Goal: Complete application form

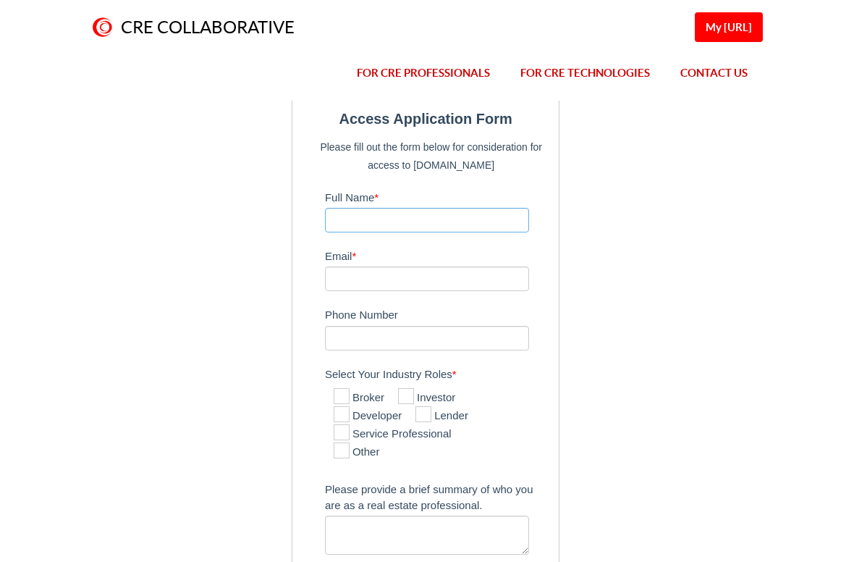
click at [455, 211] on input "Full Name *" at bounding box center [427, 220] width 204 height 25
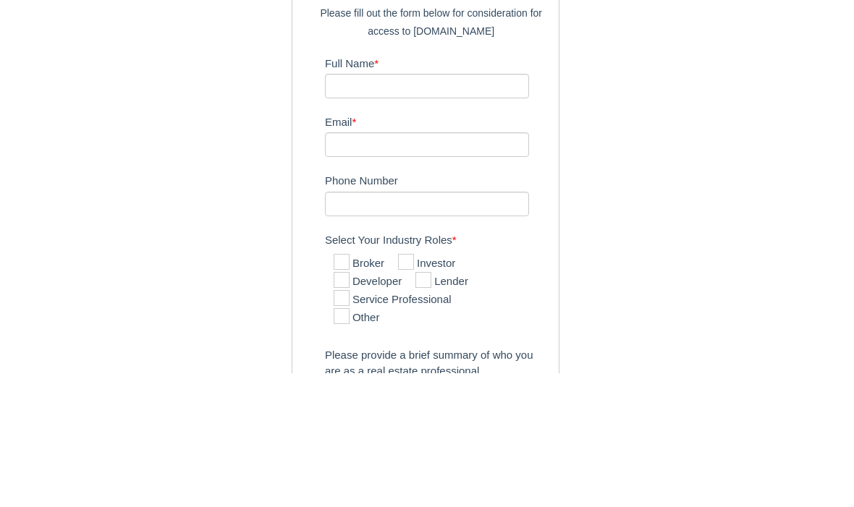
type input "[PERSON_NAME]"
type input "[EMAIL_ADDRESS][DOMAIN_NAME]"
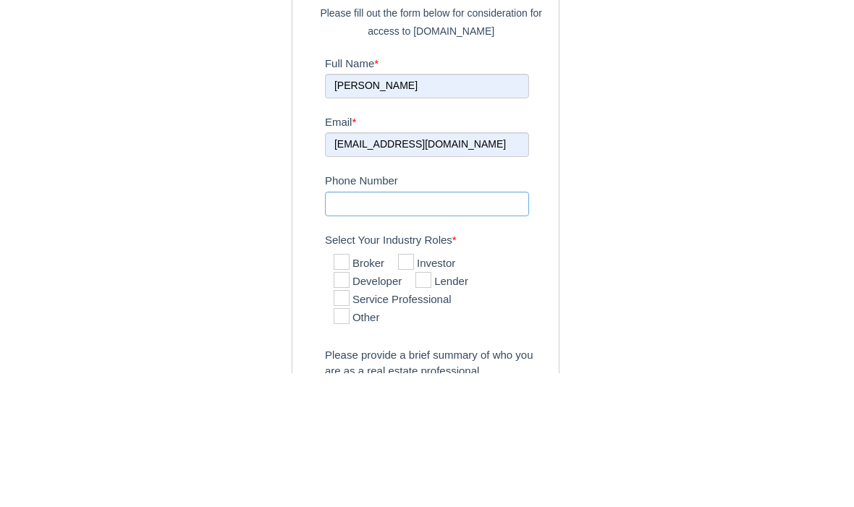
type input "6014541096"
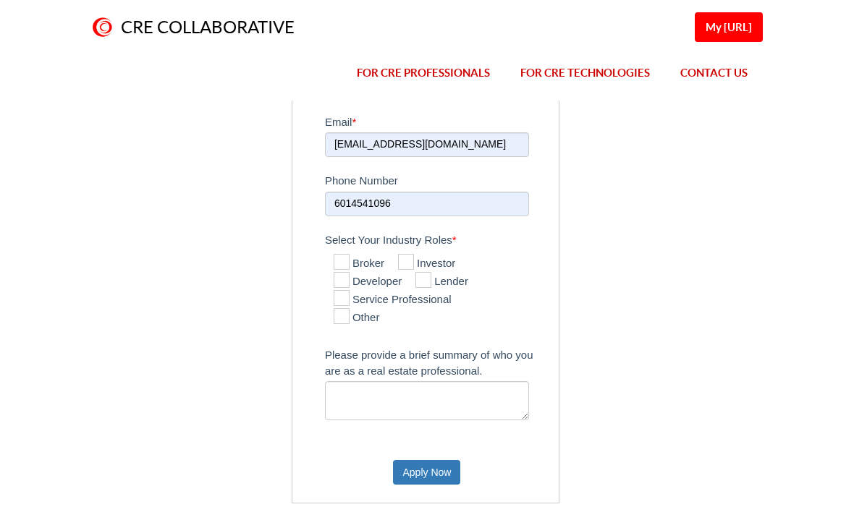
click at [403, 256] on icon at bounding box center [406, 262] width 16 height 16
click at [403, 258] on input "Investor" at bounding box center [402, 262] width 9 height 9
checkbox input "true"
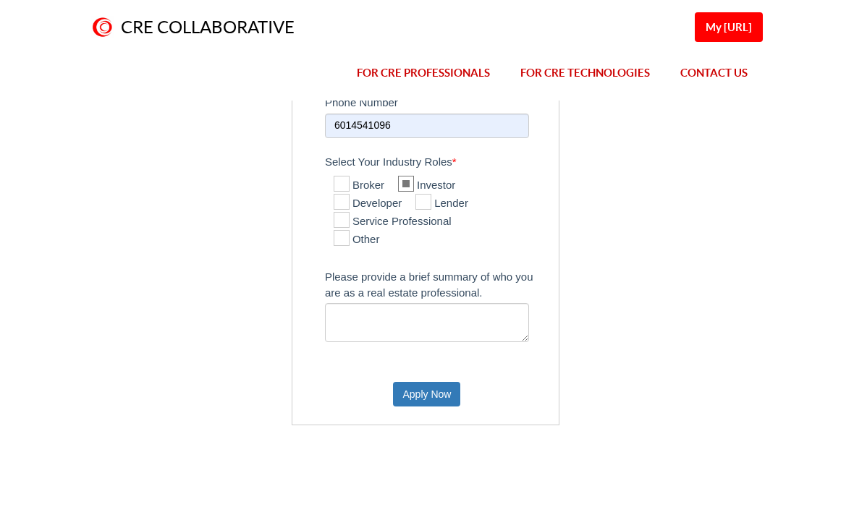
scroll to position [214, 0]
click at [461, 316] on textarea "Please provide a brief summary of who you are as a real estate professional." at bounding box center [427, 321] width 204 height 39
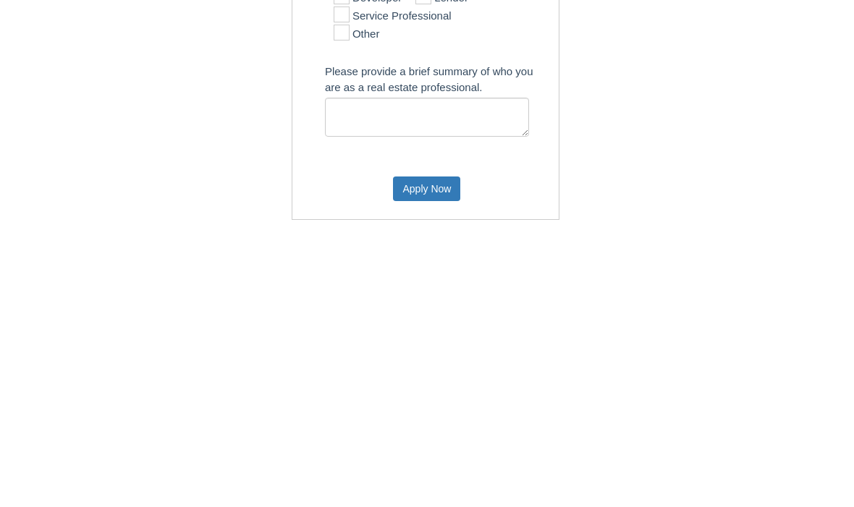
click at [431, 381] on button "Apply Now" at bounding box center [426, 393] width 67 height 25
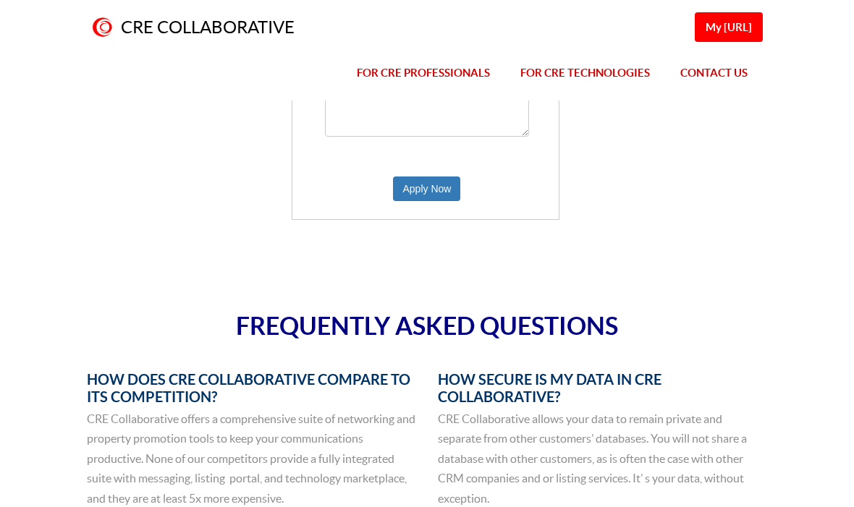
scroll to position [472, 0]
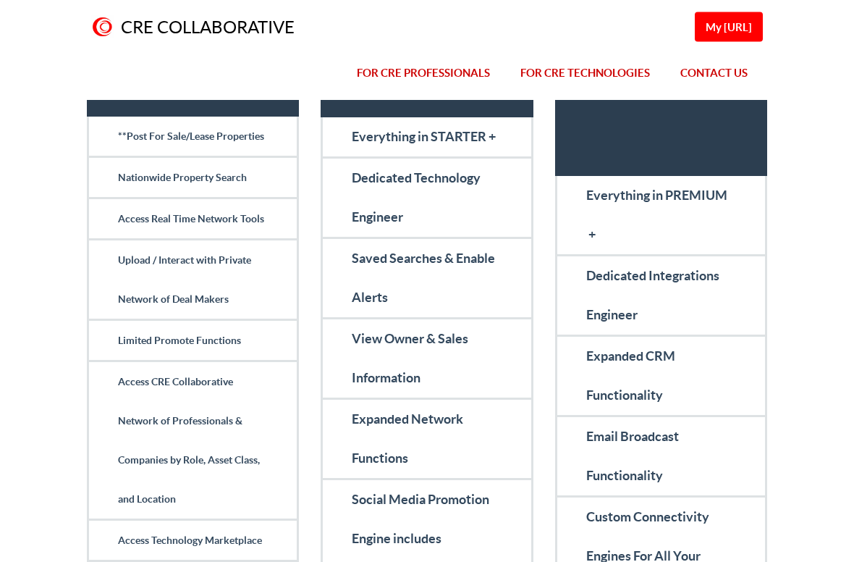
scroll to position [384, 0]
